Goal: Task Accomplishment & Management: Use online tool/utility

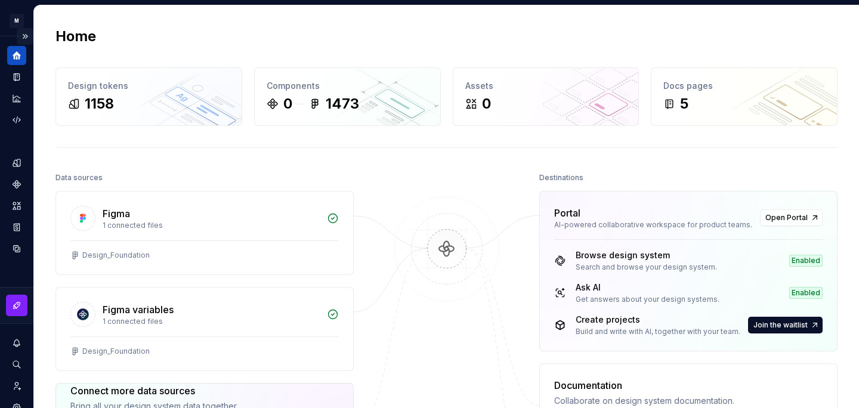
click at [27, 34] on button "Expand sidebar" at bounding box center [25, 36] width 17 height 17
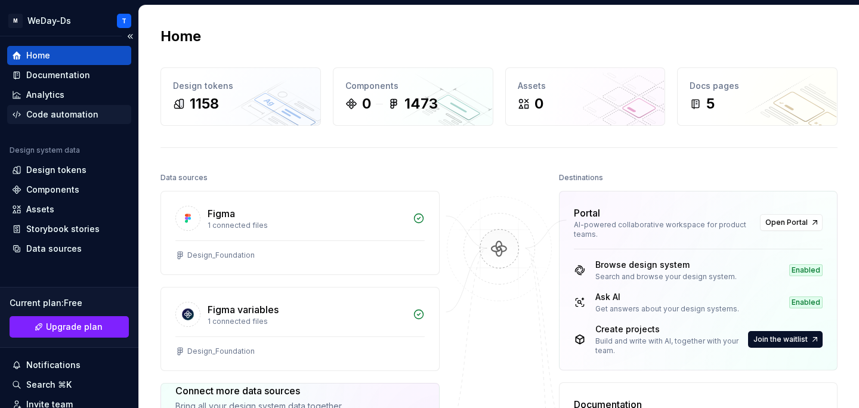
click at [53, 119] on div "Code automation" at bounding box center [62, 115] width 72 height 12
click at [100, 116] on div "Code automation" at bounding box center [69, 115] width 115 height 12
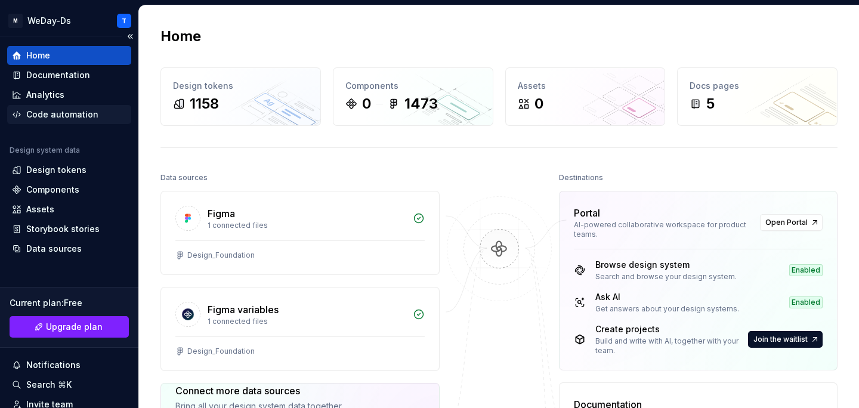
click at [100, 116] on div "Code automation" at bounding box center [69, 115] width 115 height 12
